Goal: Find specific page/section: Find specific page/section

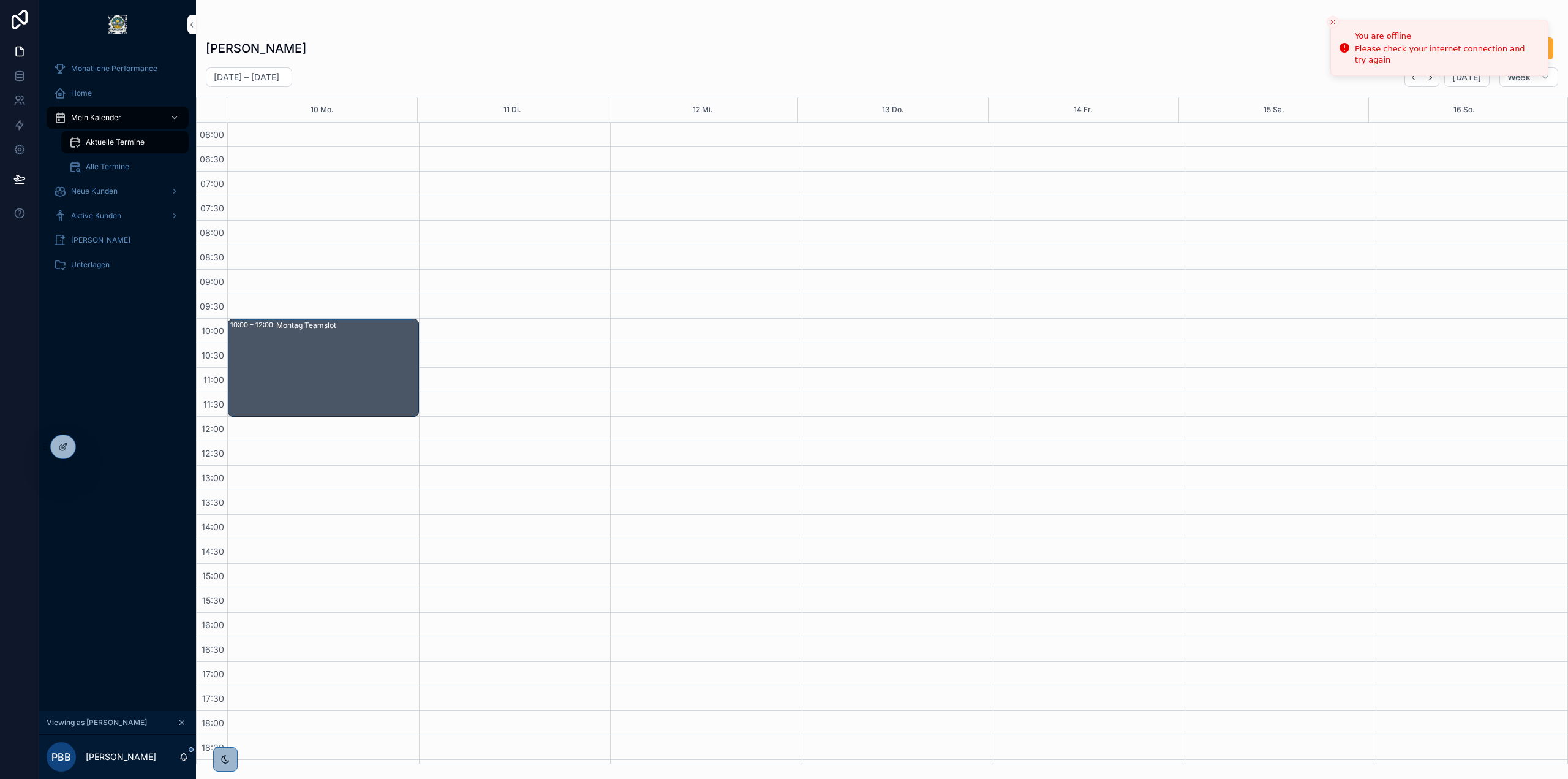
click at [187, 720] on button "scrollable content" at bounding box center [182, 723] width 14 height 14
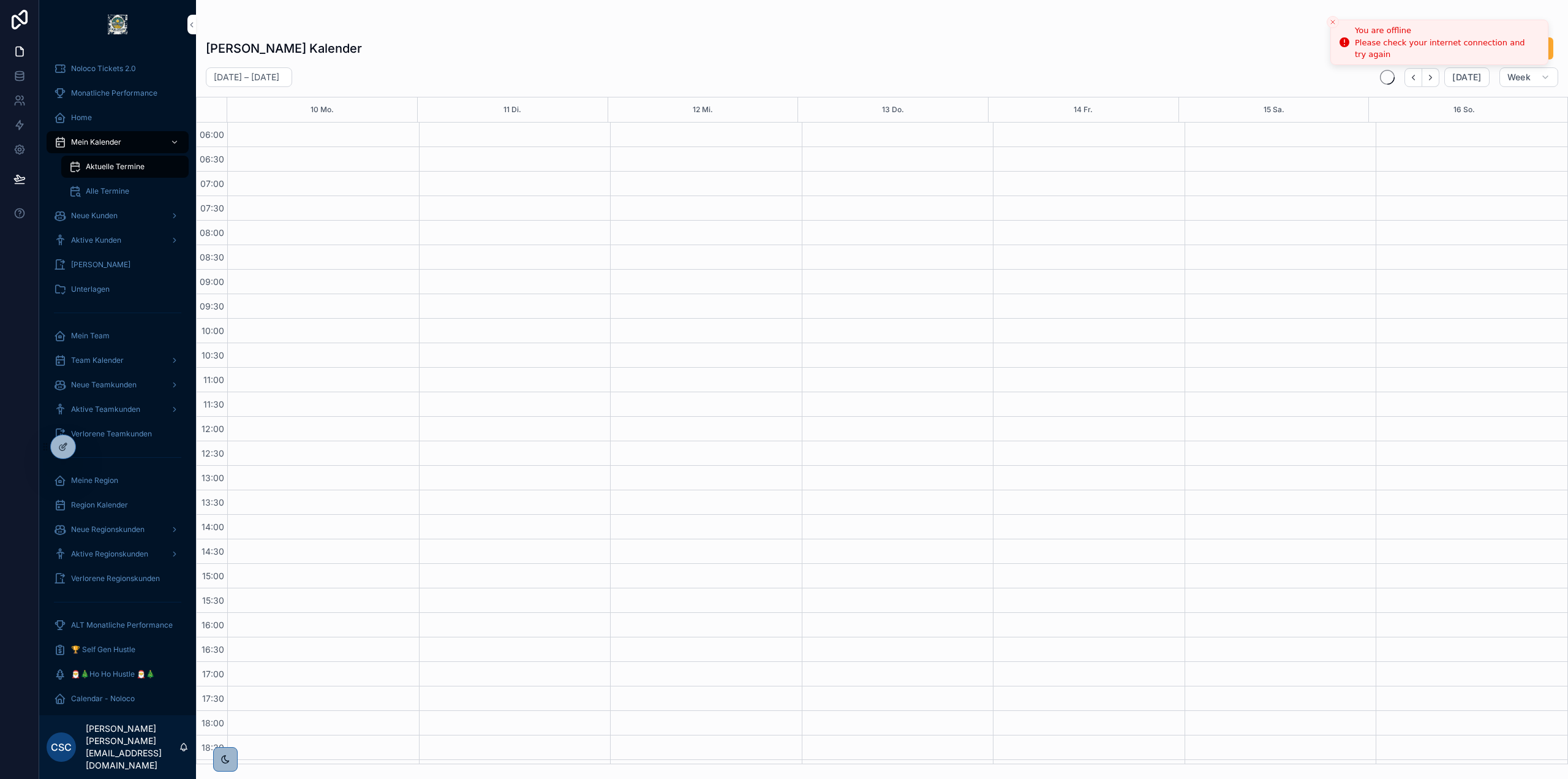
click at [1331, 20] on icon "Close toast" at bounding box center [1332, 22] width 8 height 8
click at [104, 70] on span "Noloco Tickets 2.0" at bounding box center [103, 69] width 65 height 10
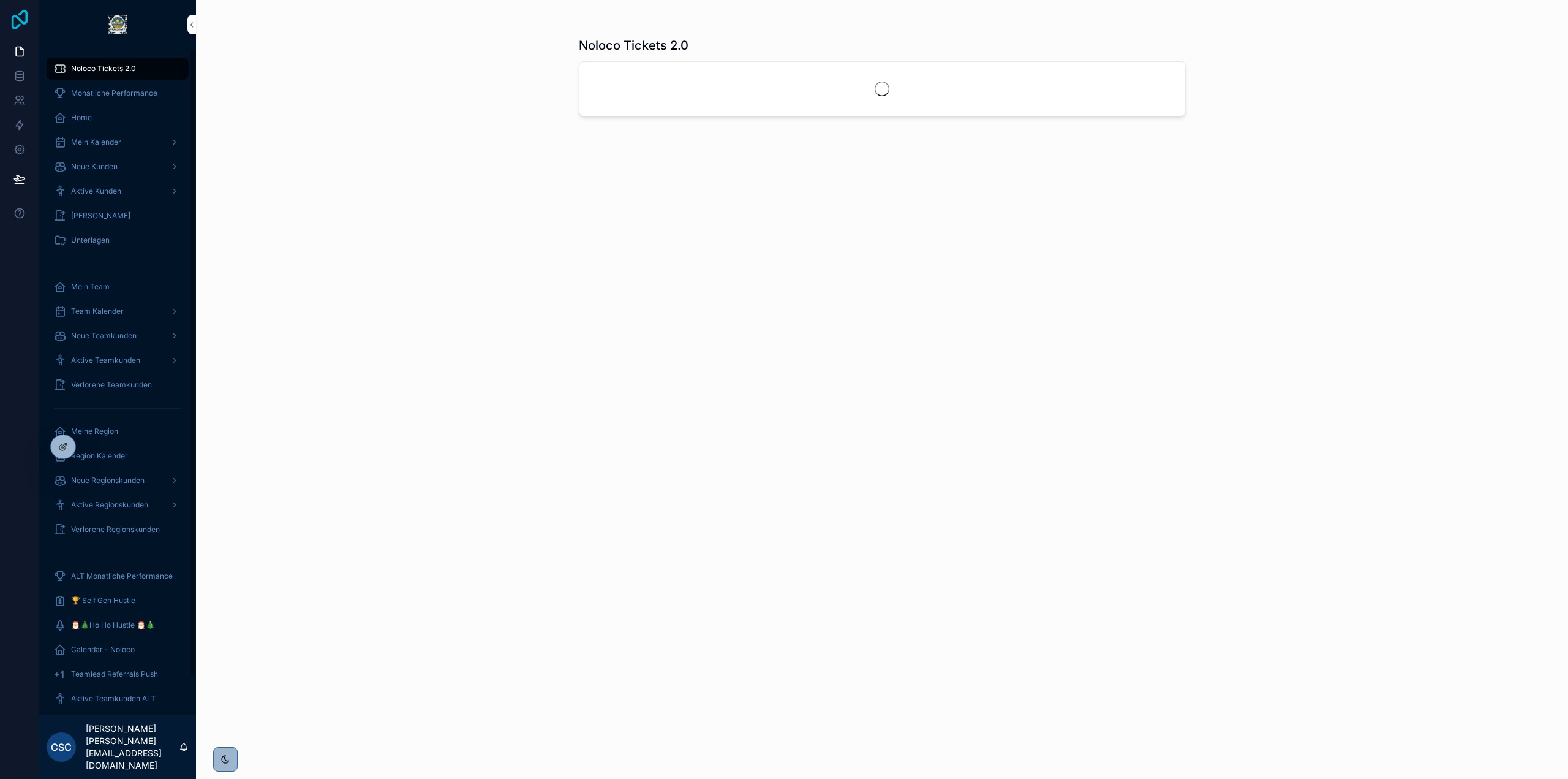
click at [16, 23] on icon at bounding box center [19, 19] width 24 height 19
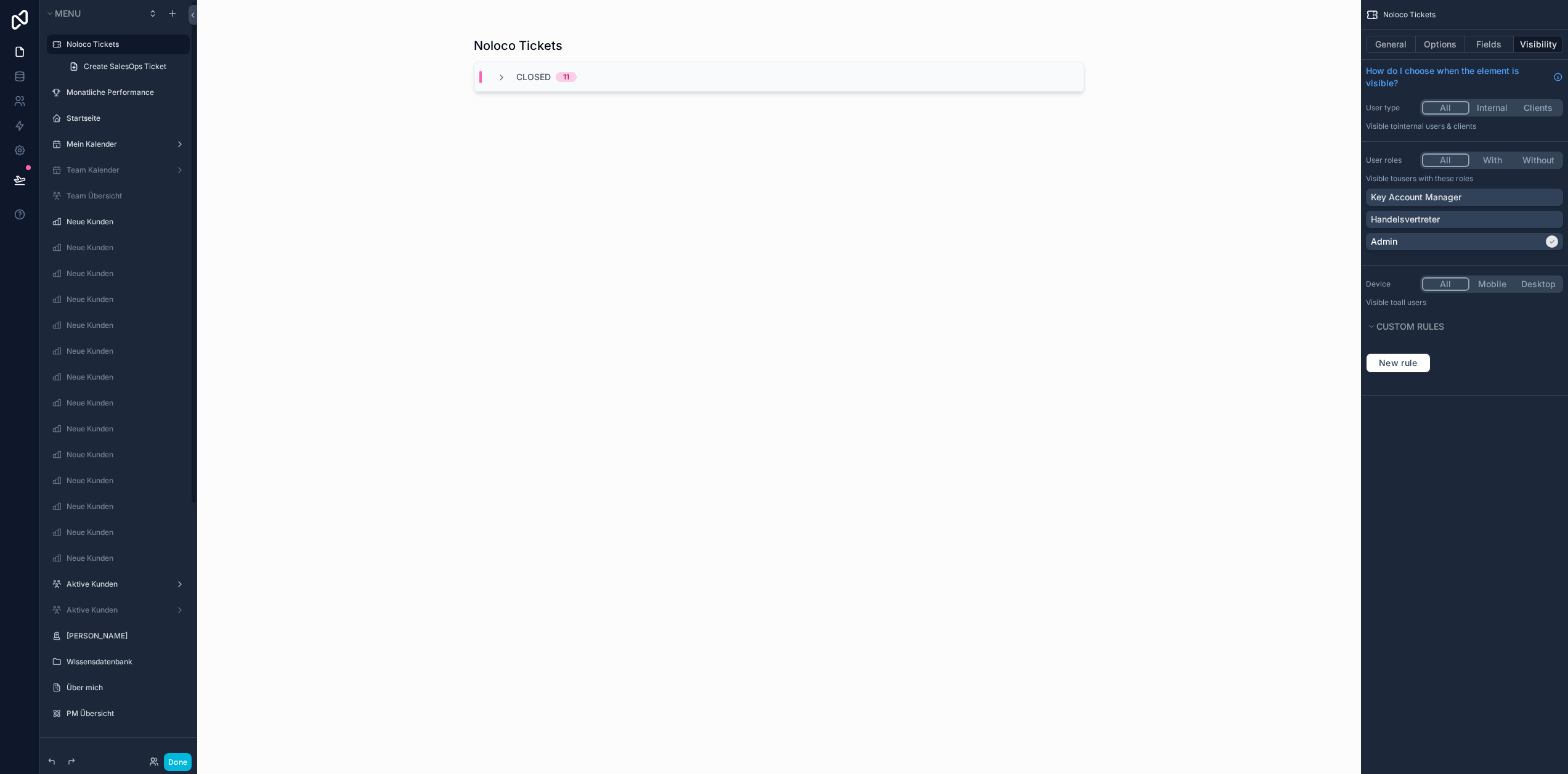
click at [173, 760] on button "Done" at bounding box center [178, 762] width 28 height 18
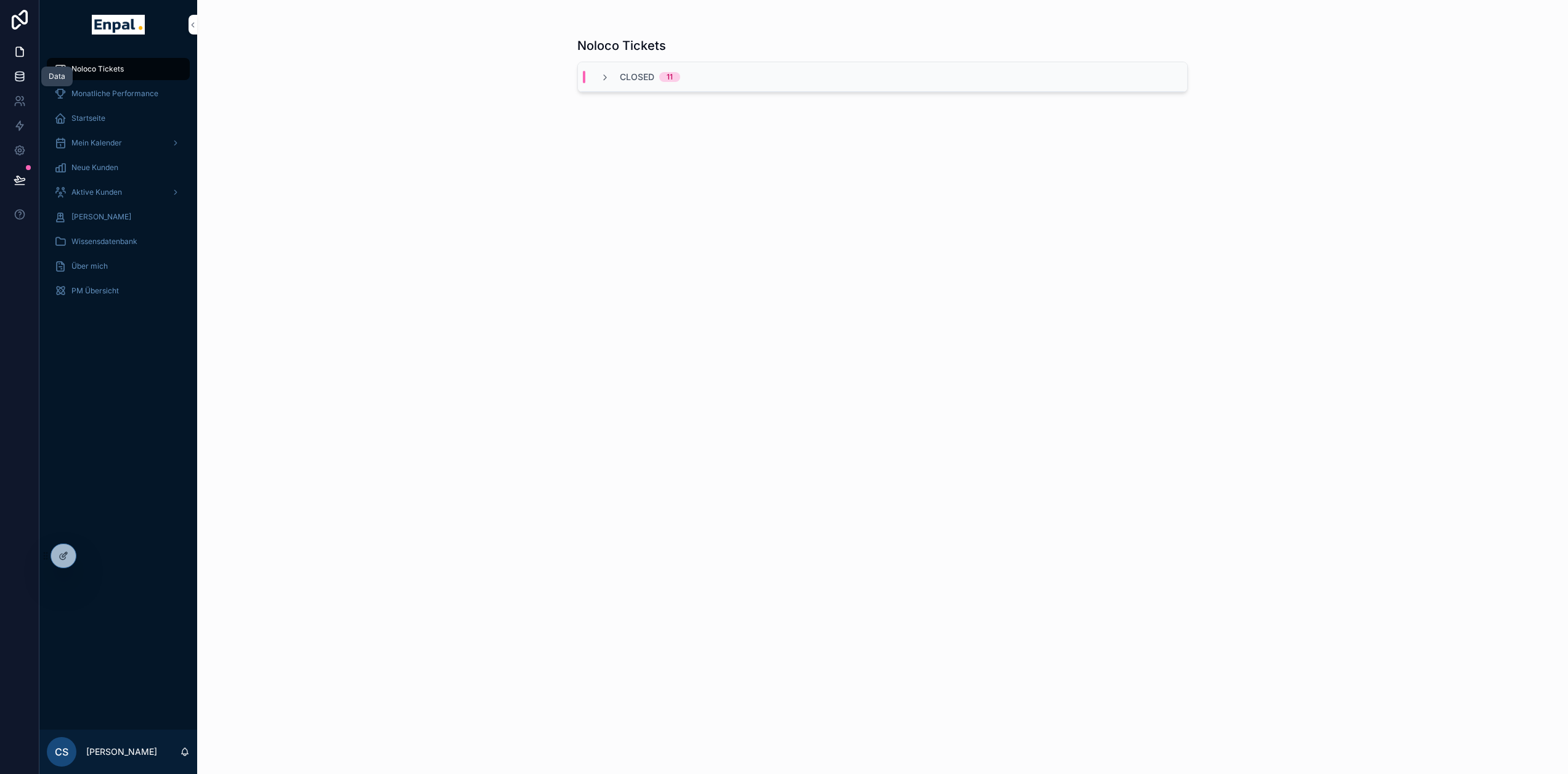
click at [17, 70] on icon at bounding box center [20, 76] width 13 height 13
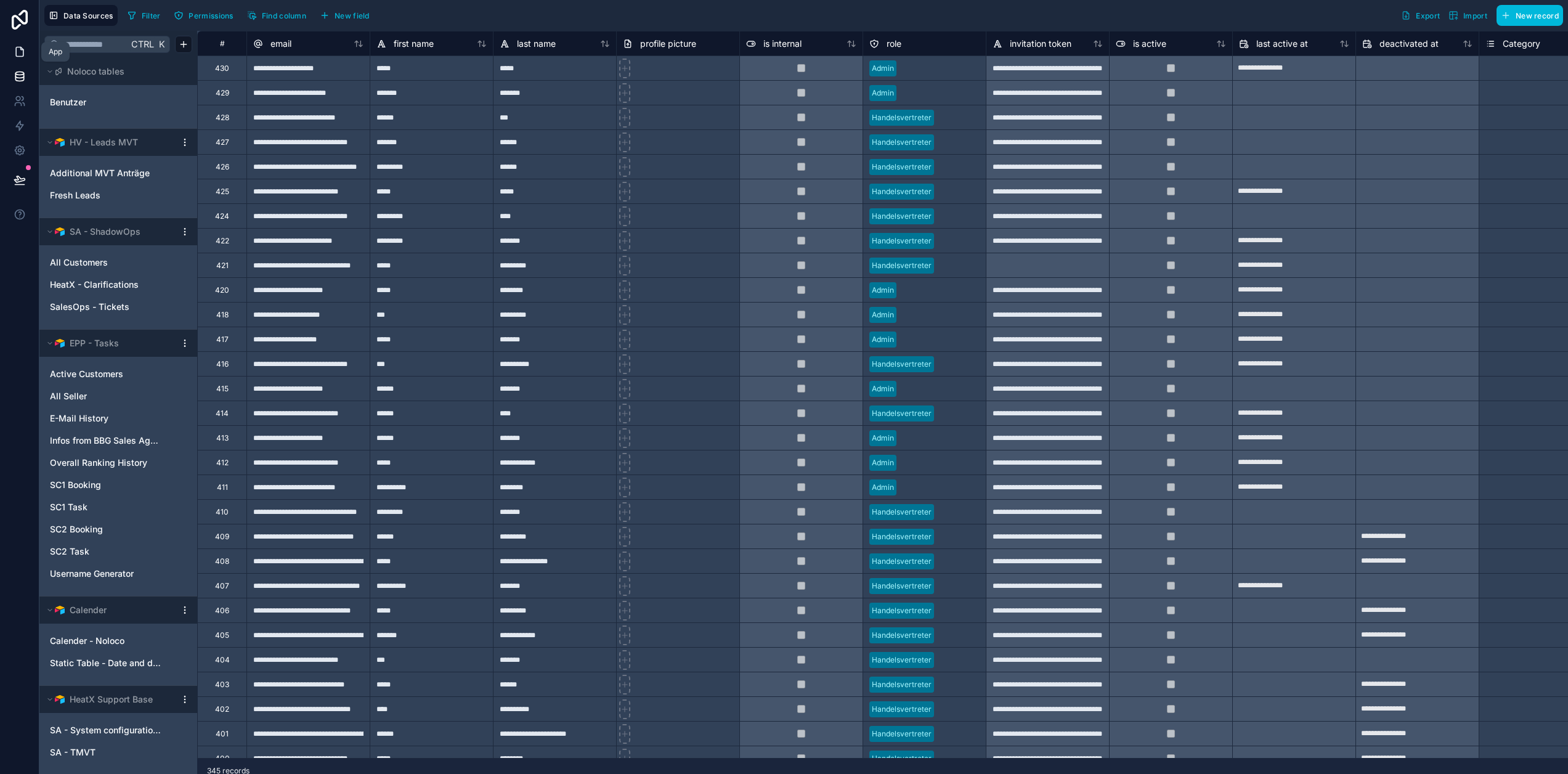
click at [16, 43] on link at bounding box center [20, 52] width 39 height 25
